Goal: Transaction & Acquisition: Download file/media

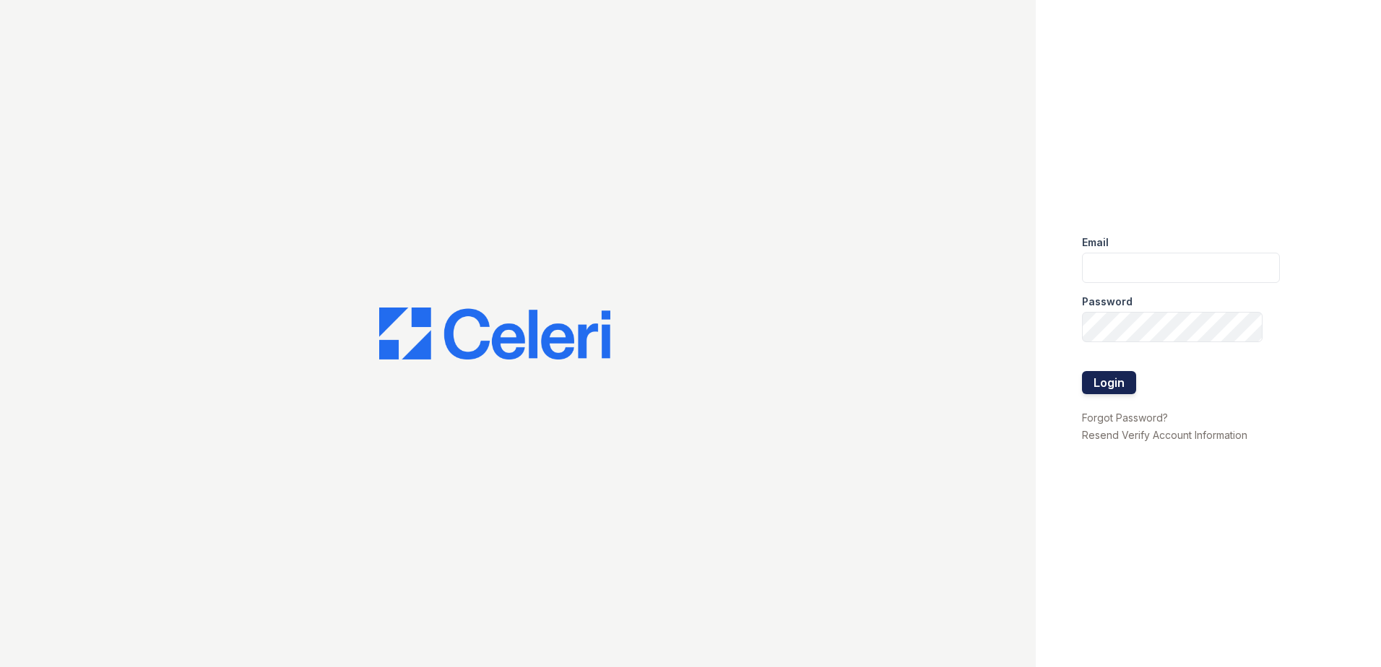
type input "[EMAIL_ADDRESS][DOMAIN_NAME]"
click at [1121, 383] on button "Login" at bounding box center [1109, 382] width 54 height 23
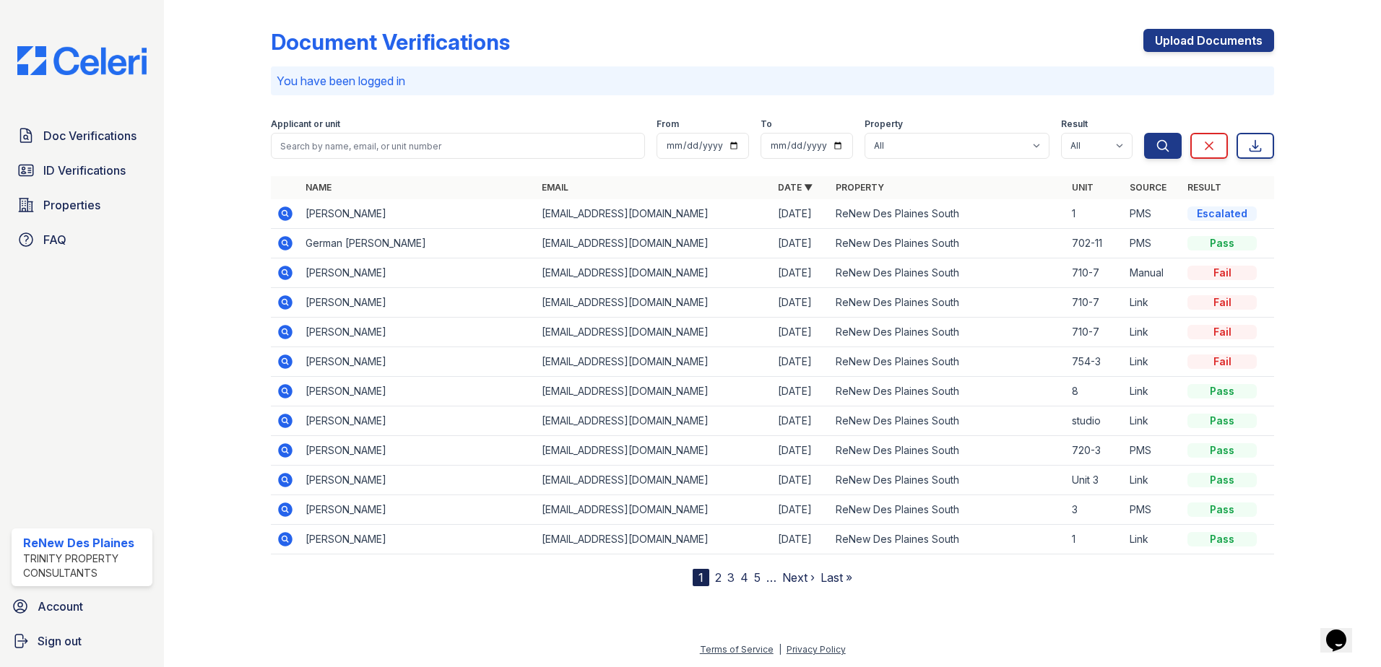
click at [282, 213] on icon at bounding box center [285, 213] width 17 height 17
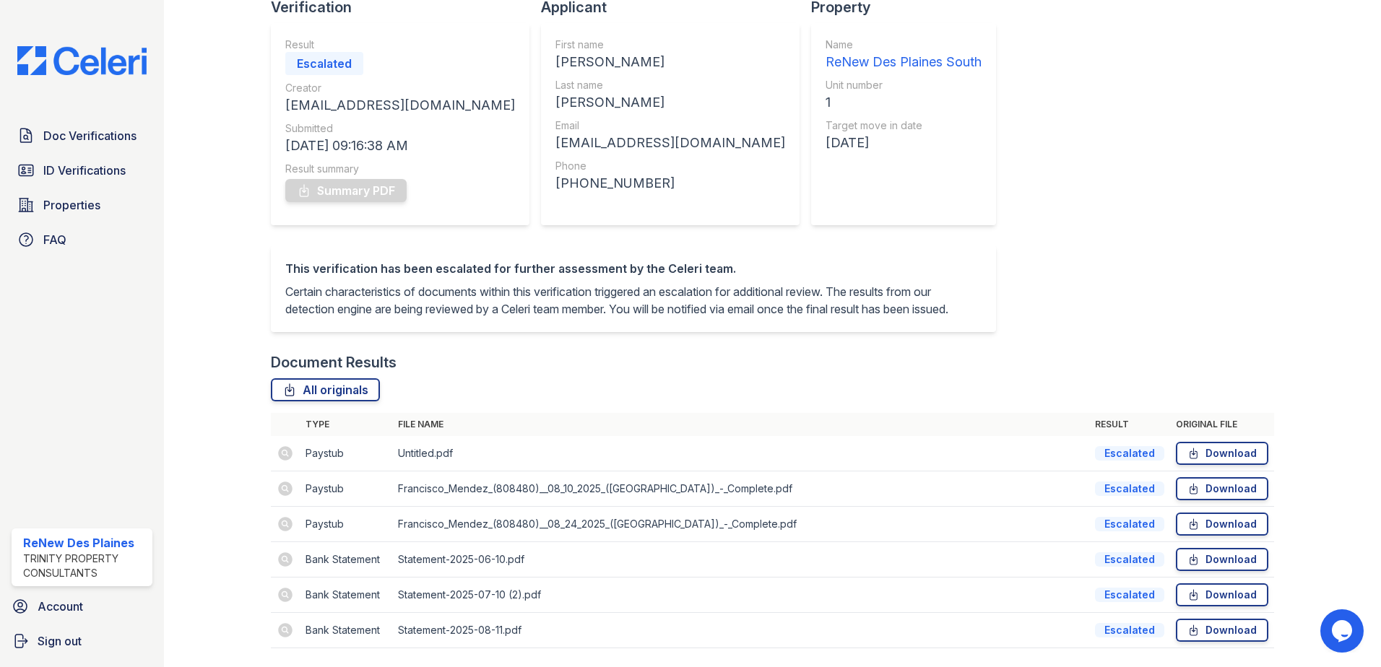
scroll to position [172, 0]
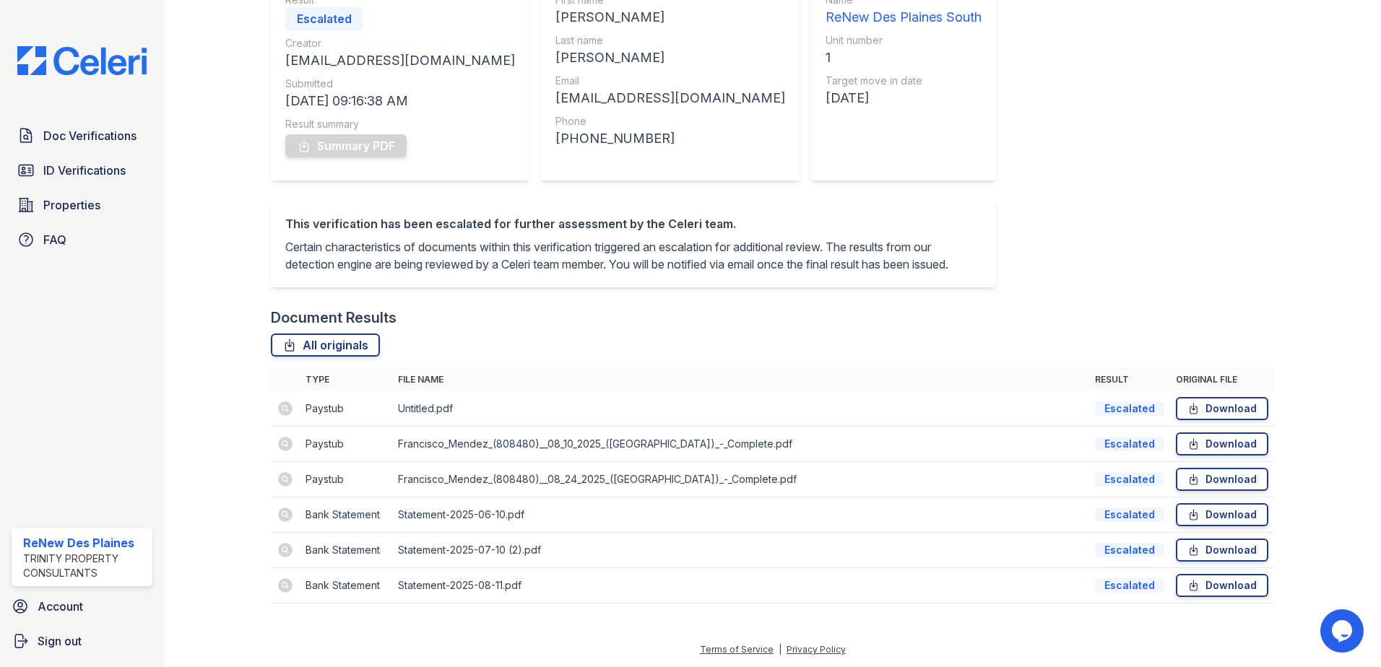
click at [288, 406] on td at bounding box center [285, 408] width 29 height 35
click at [285, 409] on td at bounding box center [285, 408] width 29 height 35
click at [1221, 413] on link "Download" at bounding box center [1222, 408] width 92 height 23
click at [282, 408] on td at bounding box center [285, 408] width 29 height 35
click at [1223, 516] on link "Download" at bounding box center [1222, 514] width 92 height 23
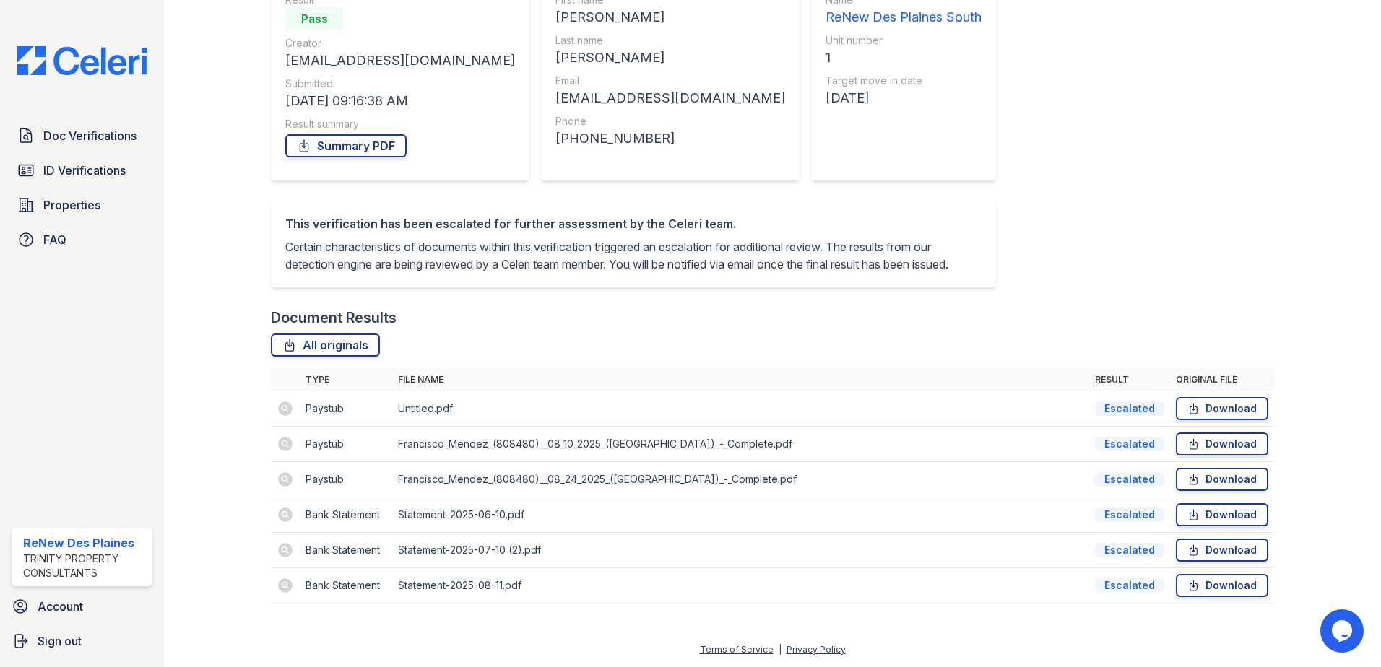
click at [282, 445] on td at bounding box center [285, 444] width 29 height 35
click at [1206, 408] on link "Download" at bounding box center [1222, 408] width 92 height 23
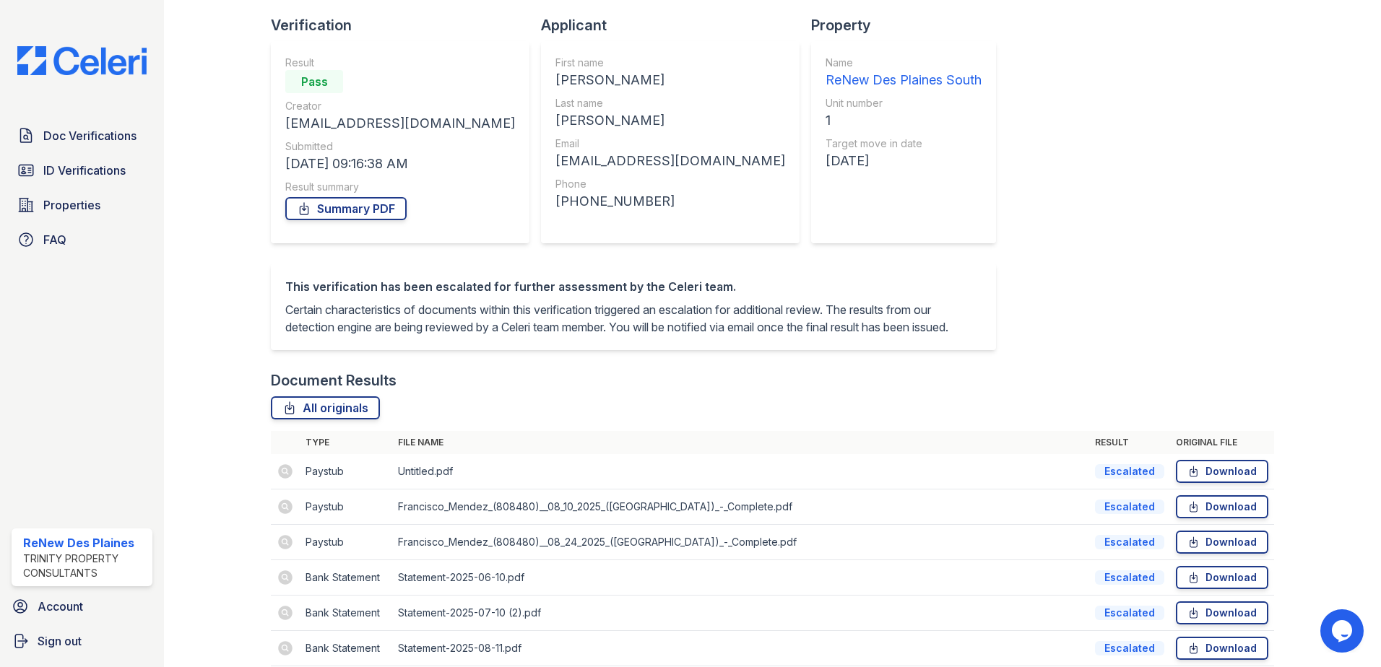
scroll to position [0, 0]
